Goal: Check status

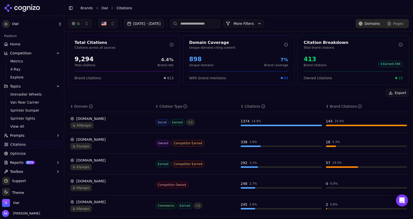
scroll to position [3, 0]
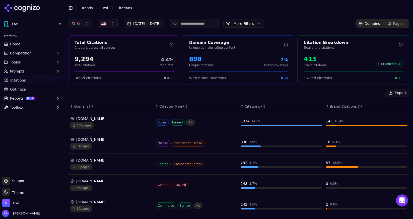
click at [13, 43] on span "Home" at bounding box center [15, 44] width 10 height 5
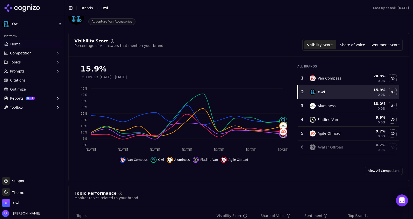
scroll to position [32, 0]
click at [358, 43] on button "Share of Voice" at bounding box center [352, 44] width 33 height 9
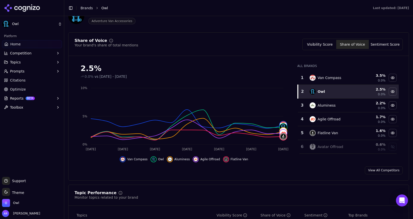
click at [385, 45] on button "Sentiment Score" at bounding box center [384, 44] width 33 height 9
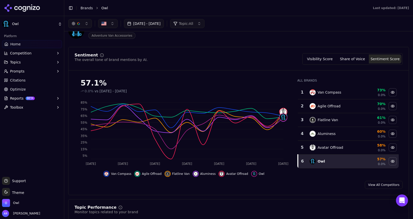
scroll to position [0, 0]
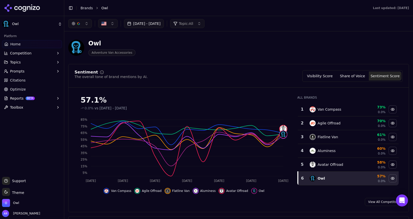
click at [87, 23] on button "button" at bounding box center [80, 23] width 24 height 9
click at [261, 18] on div "[DATE] - [DATE] Topic: All" at bounding box center [238, 23] width 348 height 15
